Goal: Task Accomplishment & Management: Complete application form

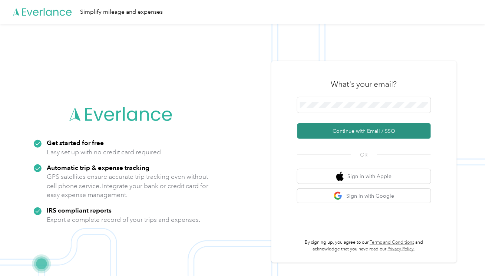
click at [380, 130] on button "Continue with Email / SSO" at bounding box center [363, 131] width 133 height 16
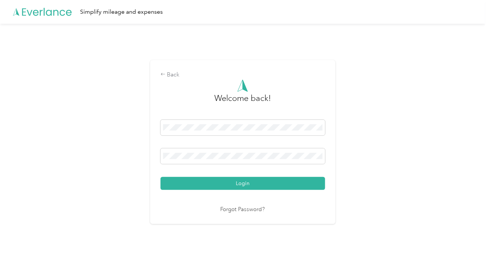
click at [286, 184] on button "Login" at bounding box center [242, 183] width 164 height 13
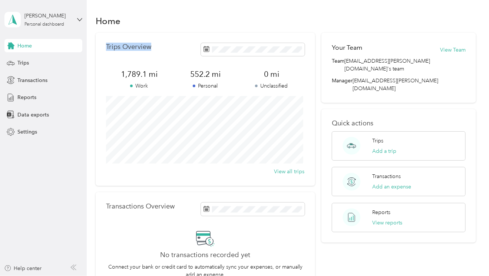
click at [154, 29] on section "Home Trips Overview 1,789.1 mi Work 552.2 mi Personal 0 mi Unclassified View al…" at bounding box center [286, 156] width 380 height 287
click at [21, 96] on span "Reports" at bounding box center [26, 97] width 19 height 8
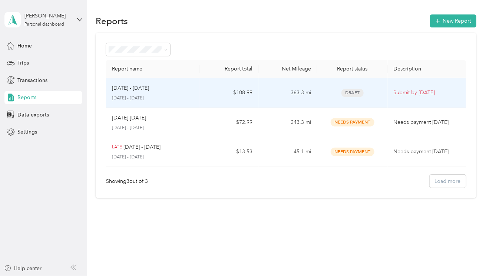
click at [190, 92] on div "[DATE] - [DATE]" at bounding box center [153, 88] width 82 height 8
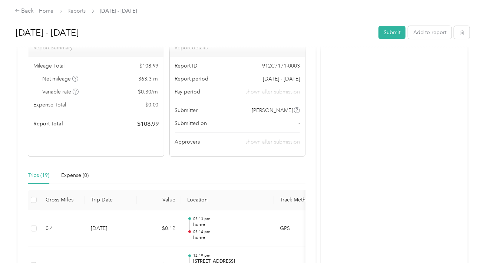
scroll to position [148, 0]
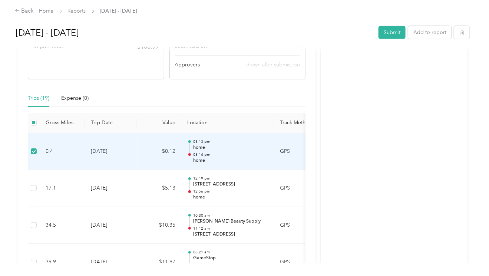
drag, startPoint x: 73, startPoint y: 158, endPoint x: 44, endPoint y: 159, distance: 29.3
click at [44, 159] on td "0.4" at bounding box center [62, 151] width 45 height 37
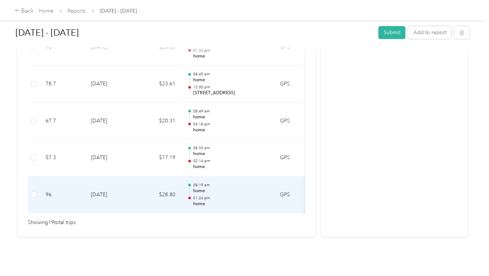
scroll to position [778, 0]
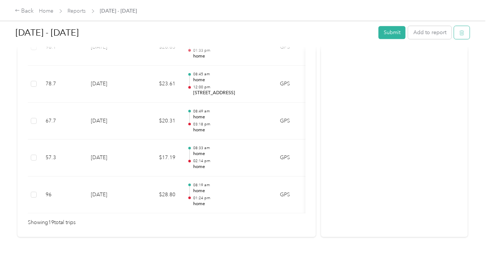
click at [460, 31] on icon "button" at bounding box center [461, 32] width 4 height 5
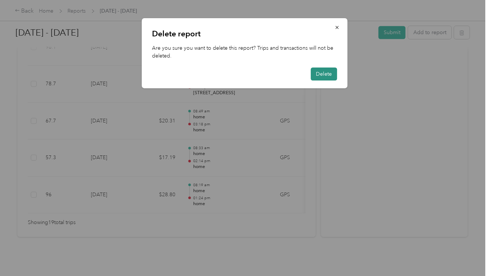
click at [323, 73] on button "Delete" at bounding box center [323, 73] width 26 height 13
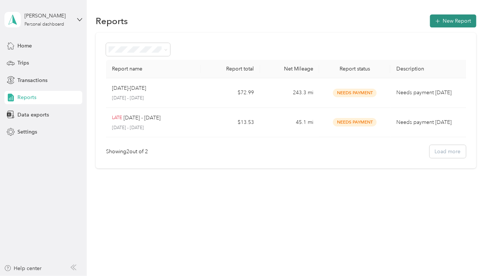
click at [473, 20] on button "New Report" at bounding box center [453, 20] width 46 height 13
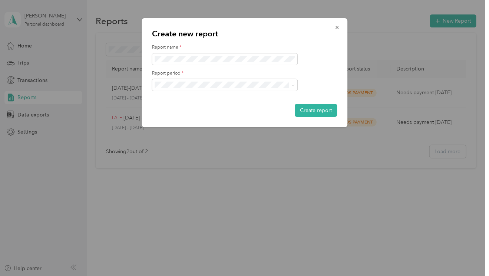
click at [12, 13] on div at bounding box center [244, 138] width 489 height 276
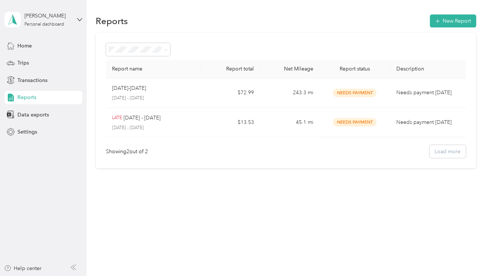
click at [11, 19] on icon at bounding box center [12, 19] width 11 height 10
click at [56, 149] on aside "[PERSON_NAME] Personal dashboard Home Trips Transactions Reports Data exports S…" at bounding box center [43, 138] width 87 height 276
click at [32, 130] on span "Settings" at bounding box center [27, 132] width 20 height 8
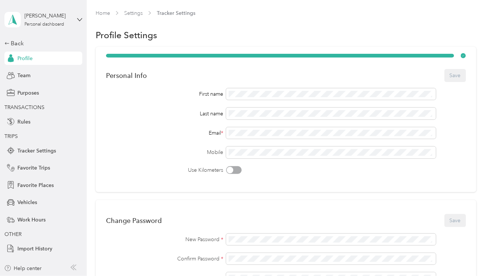
scroll to position [148, 0]
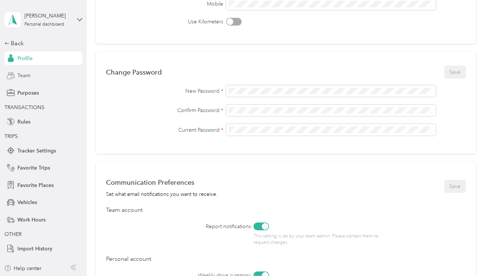
click at [20, 70] on div "Team" at bounding box center [43, 75] width 78 height 13
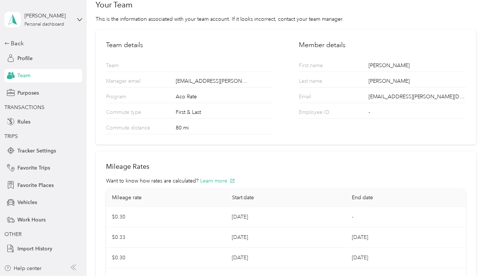
scroll to position [37, 0]
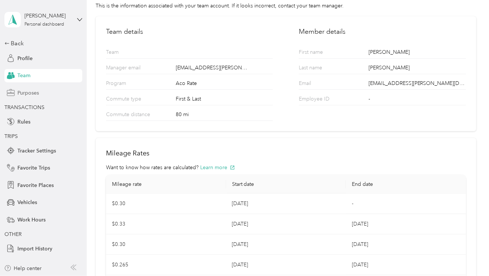
click at [36, 91] on span "Purposes" at bounding box center [27, 93] width 21 height 8
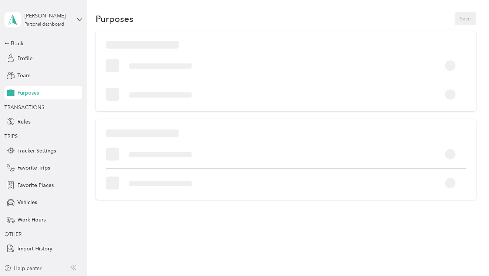
scroll to position [22, 0]
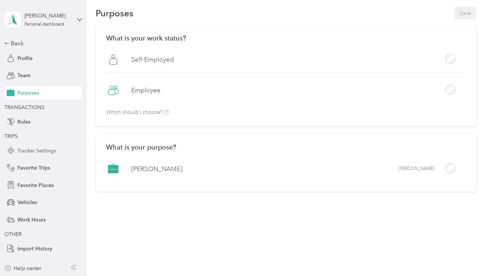
click at [40, 149] on span "Tracker Settings" at bounding box center [36, 151] width 39 height 8
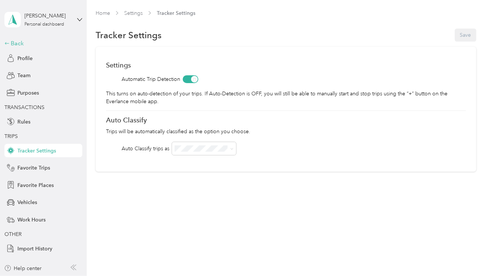
click at [13, 40] on div "Back" at bounding box center [41, 43] width 74 height 9
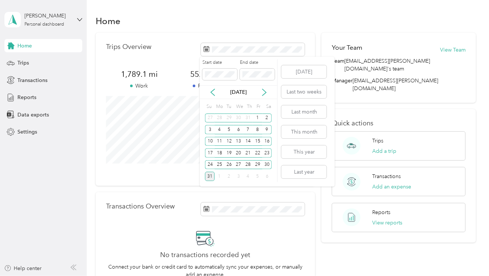
click at [209, 176] on div "31" at bounding box center [210, 176] width 10 height 9
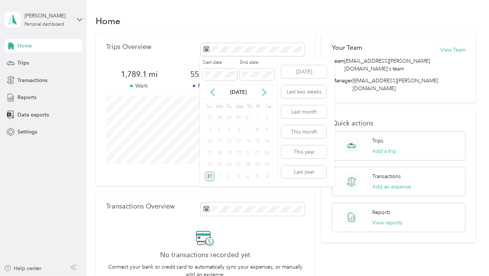
click at [208, 176] on div "31" at bounding box center [210, 176] width 10 height 9
click at [267, 140] on div "16" at bounding box center [267, 141] width 10 height 9
click at [209, 176] on div "31" at bounding box center [210, 176] width 10 height 9
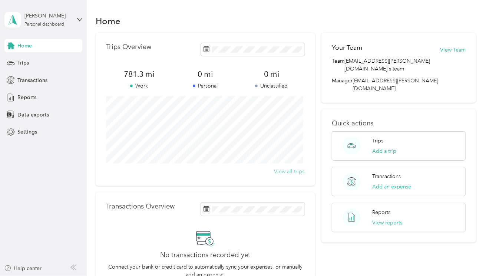
click at [287, 172] on button "View all trips" at bounding box center [289, 171] width 30 height 8
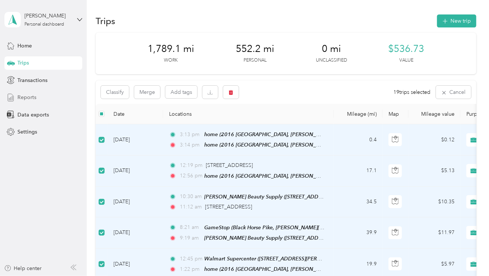
click at [25, 97] on span "Reports" at bounding box center [26, 97] width 19 height 8
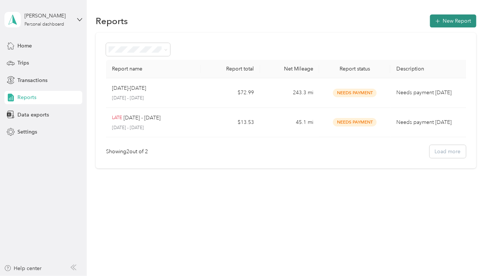
click at [466, 19] on button "New Report" at bounding box center [453, 20] width 46 height 13
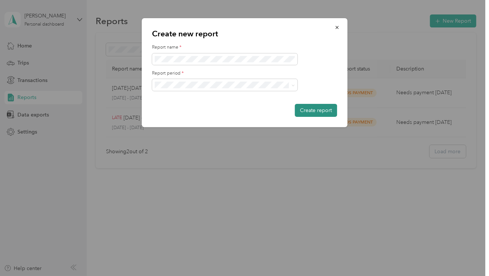
click at [319, 109] on button "Create report" at bounding box center [315, 110] width 42 height 13
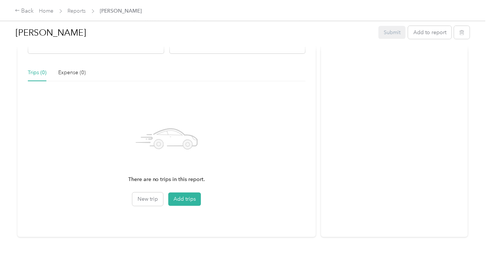
scroll to position [179, 0]
click at [183, 193] on button "Add trips" at bounding box center [184, 198] width 33 height 13
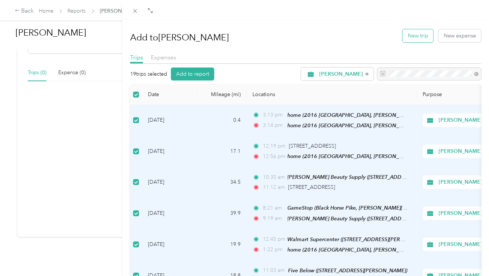
click at [423, 34] on button "New trip" at bounding box center [417, 35] width 31 height 13
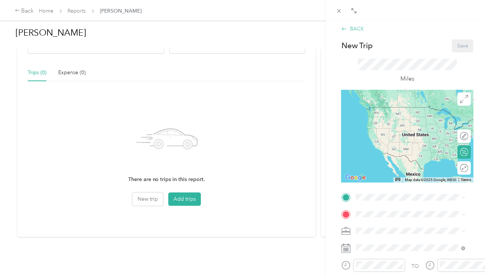
click at [342, 28] on icon at bounding box center [344, 29] width 6 height 6
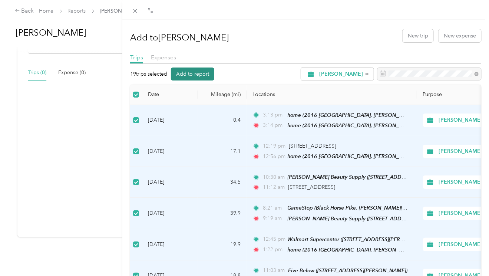
click at [197, 71] on button "Add to report" at bounding box center [192, 73] width 43 height 13
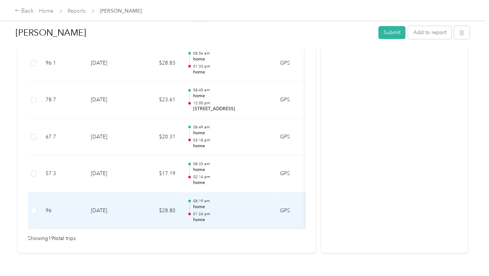
scroll to position [778, 0]
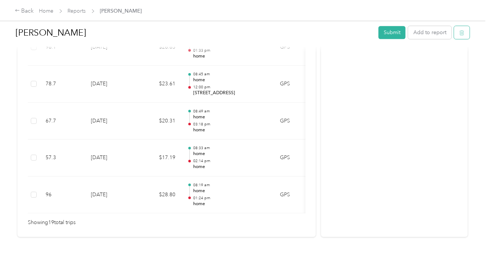
click at [462, 32] on icon "button" at bounding box center [461, 32] width 5 height 5
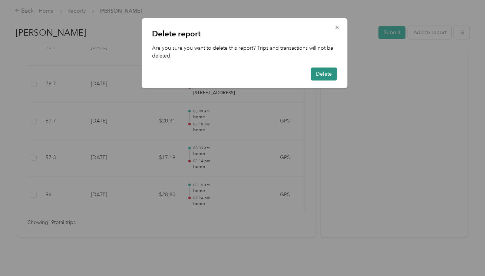
click at [314, 74] on button "Delete" at bounding box center [323, 73] width 26 height 13
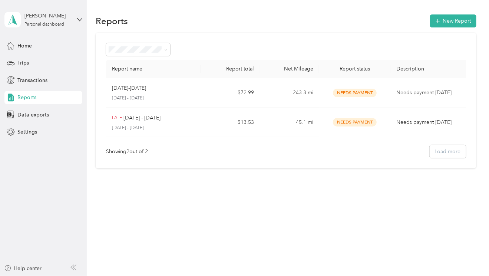
click at [50, 97] on div "Reports" at bounding box center [43, 97] width 78 height 13
drag, startPoint x: 50, startPoint y: 97, endPoint x: 24, endPoint y: 157, distance: 64.8
click at [24, 157] on aside "[PERSON_NAME] Personal dashboard Home Trips Transactions Reports Data exports S…" at bounding box center [43, 138] width 87 height 276
click at [453, 17] on button "New Report" at bounding box center [453, 20] width 46 height 13
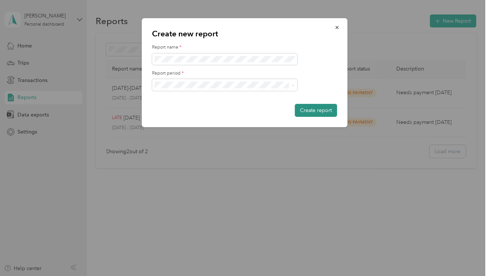
click at [321, 109] on button "Create report" at bounding box center [315, 110] width 42 height 13
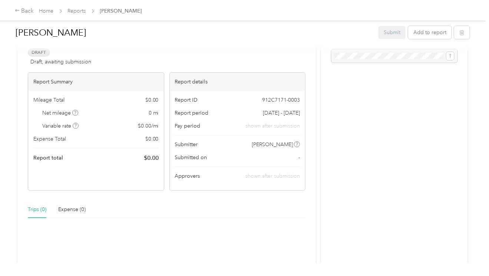
scroll to position [179, 0]
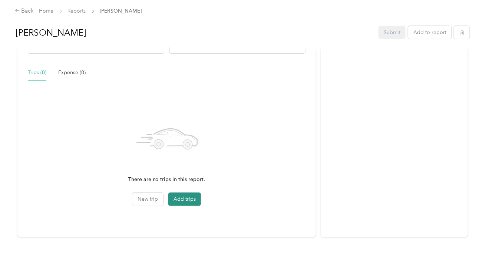
click at [176, 192] on button "Add trips" at bounding box center [184, 198] width 33 height 13
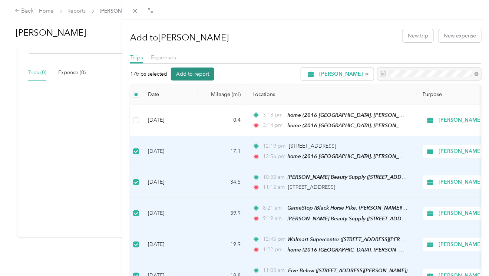
click at [195, 71] on button "Add to report" at bounding box center [192, 73] width 43 height 13
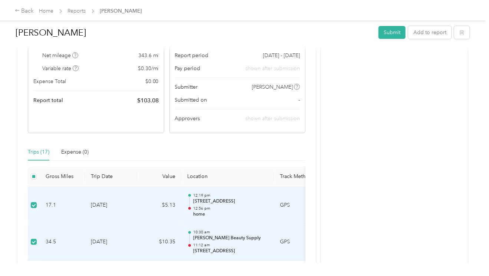
scroll to position [0, 0]
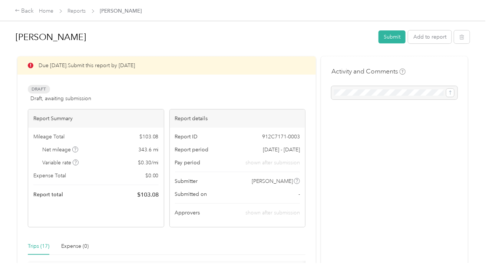
click at [184, 89] on div "Draft Draft, awaiting submission View activity & comments" at bounding box center [166, 94] width 277 height 18
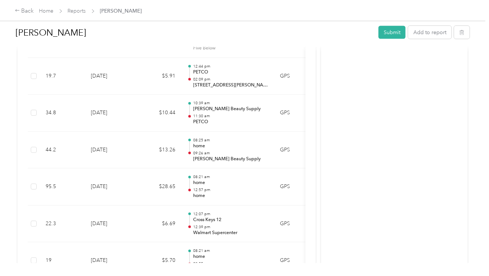
scroll to position [445, 0]
click at [17, 8] on icon at bounding box center [17, 10] width 5 height 5
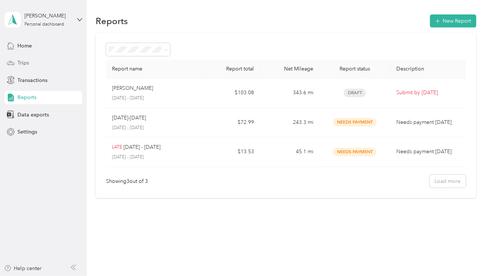
click at [28, 62] on span "Trips" at bounding box center [22, 63] width 11 height 8
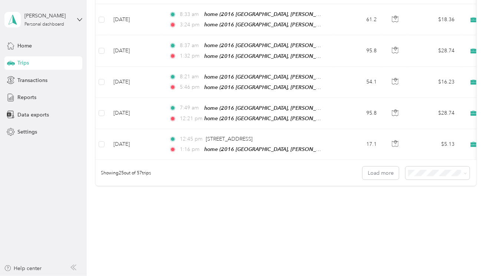
click at [17, 79] on div "Transactions" at bounding box center [43, 79] width 78 height 13
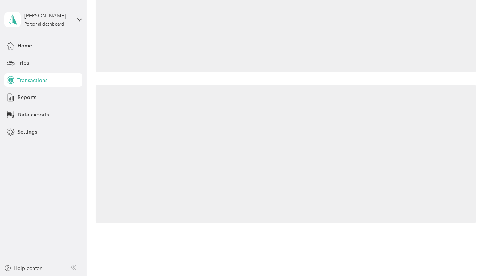
scroll to position [155, 0]
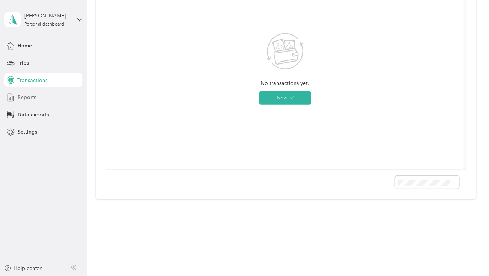
click at [22, 97] on span "Reports" at bounding box center [26, 97] width 19 height 8
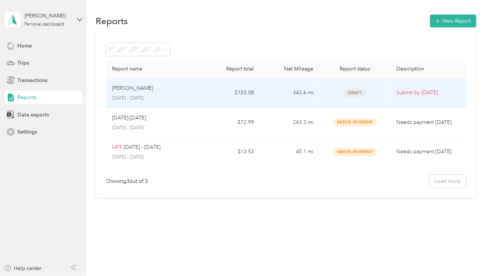
click at [275, 88] on td "343.6 mi" at bounding box center [289, 93] width 59 height 30
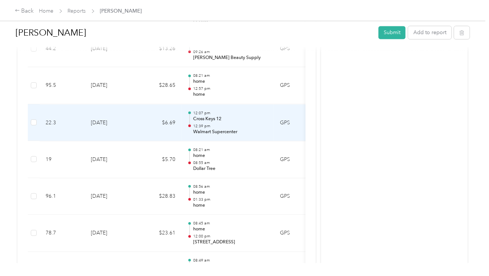
scroll to position [704, 0]
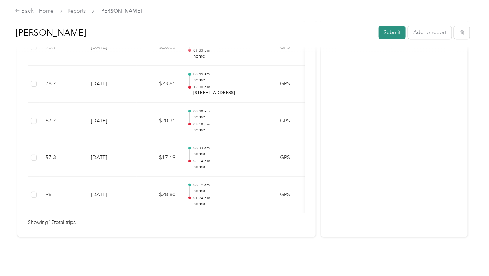
click at [396, 30] on button "Submit" at bounding box center [391, 32] width 27 height 13
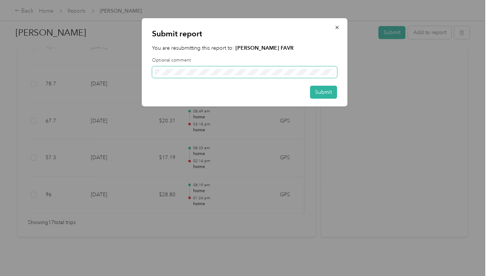
click at [324, 68] on span at bounding box center [244, 71] width 185 height 11
click at [324, 92] on button "Submit" at bounding box center [323, 92] width 27 height 13
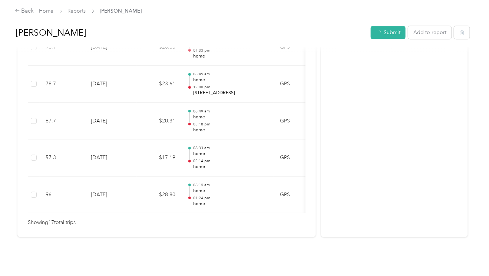
scroll to position [686, 0]
click at [76, 10] on link "Reports" at bounding box center [77, 11] width 18 height 6
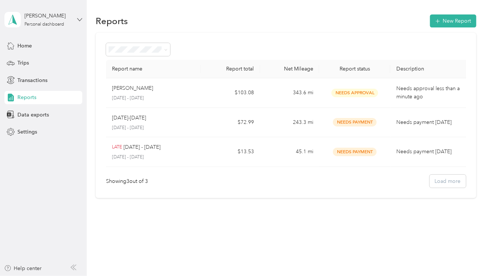
click at [81, 17] on icon at bounding box center [79, 19] width 5 height 5
